Goal: Task Accomplishment & Management: Complete application form

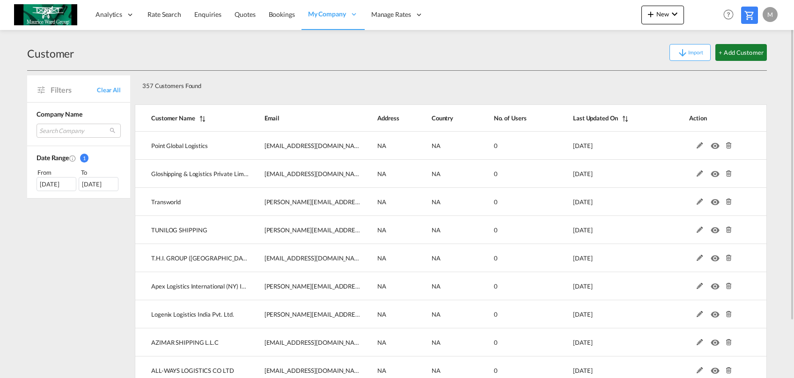
click at [733, 56] on button "+ Add Customer" at bounding box center [742, 52] width 52 height 17
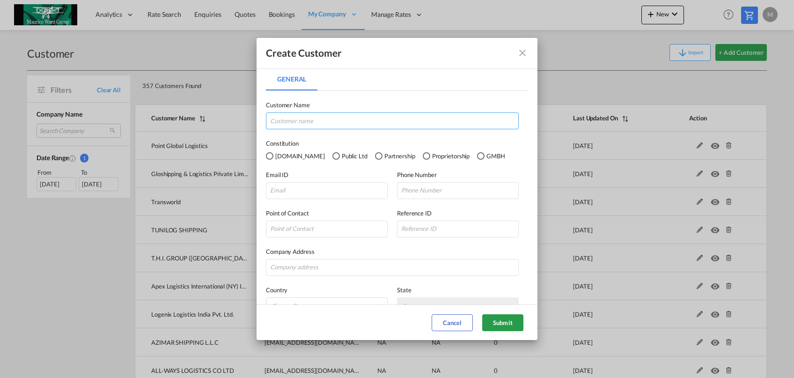
click at [433, 120] on input "General General ..." at bounding box center [392, 120] width 253 height 17
type input "Sky Marine Logistics"
click at [334, 196] on input "General General ..." at bounding box center [327, 190] width 122 height 17
paste input "maria.guzzo@skymarine.com.br"
type input "maria.guzzo@skymarine.com.br"
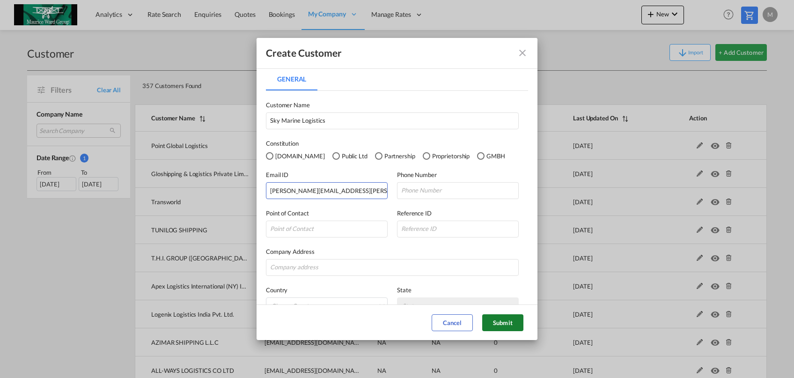
click at [509, 326] on button "Submit" at bounding box center [502, 322] width 41 height 17
